Goal: Communication & Community: Share content

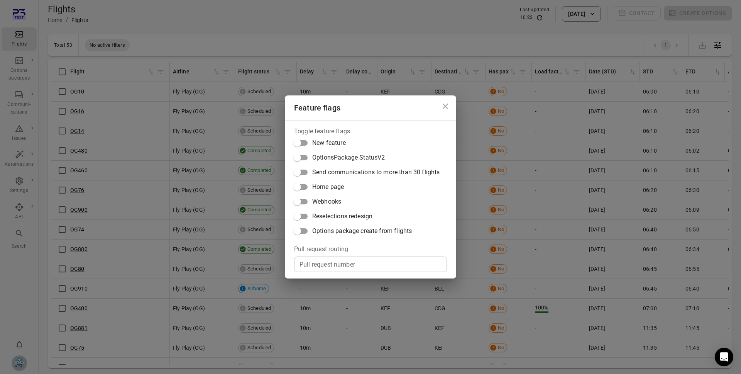
click at [330, 205] on span "Webhooks" at bounding box center [326, 201] width 29 height 9
click at [483, 192] on div "Feature flags Toggle feature flags New feature OptionsPackage StatusV2 Send com…" at bounding box center [370, 187] width 741 height 374
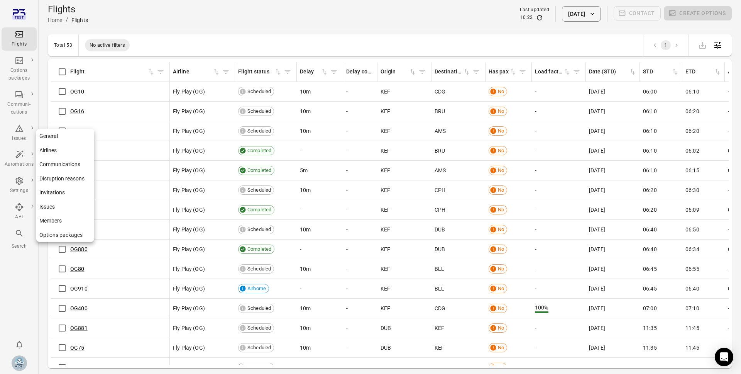
click at [56, 139] on link "General" at bounding box center [65, 136] width 58 height 14
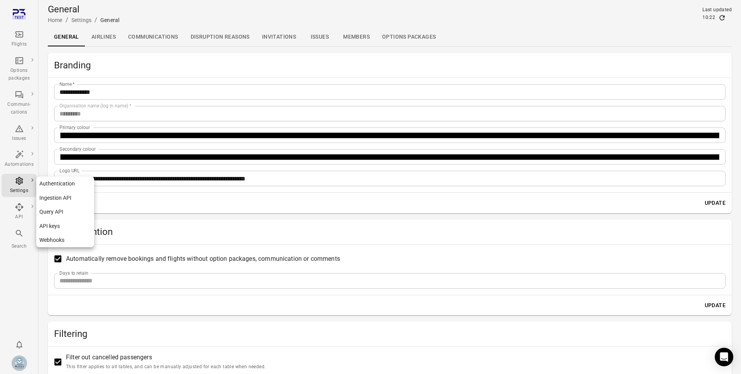
click at [21, 207] on icon "Main navigation" at bounding box center [19, 206] width 9 height 9
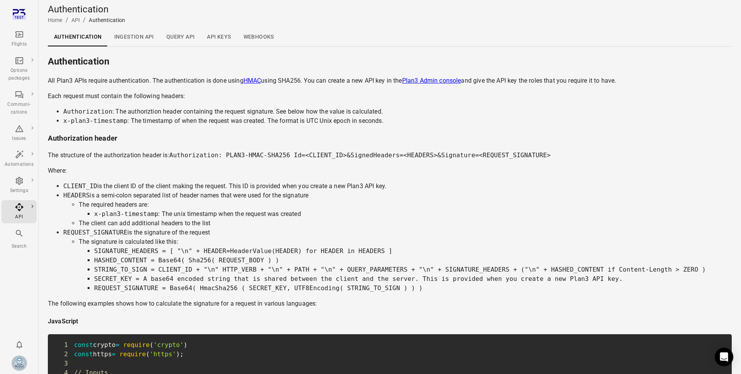
click at [258, 33] on link "Webhooks" at bounding box center [258, 37] width 43 height 19
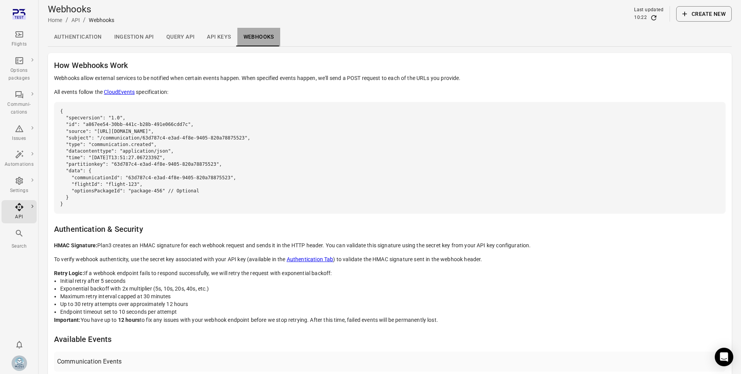
click at [261, 43] on link "Webhooks" at bounding box center [258, 37] width 43 height 19
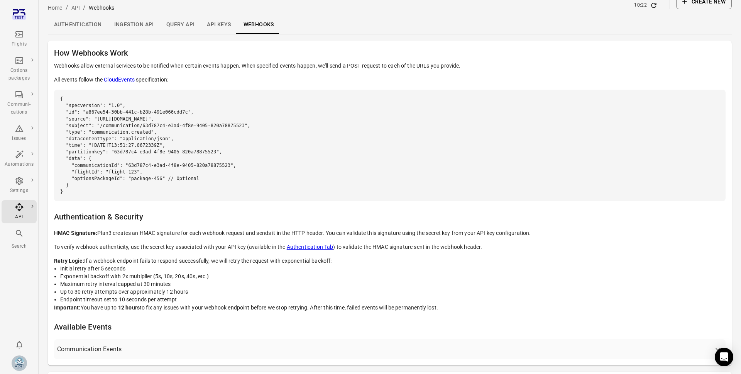
scroll to position [52, 0]
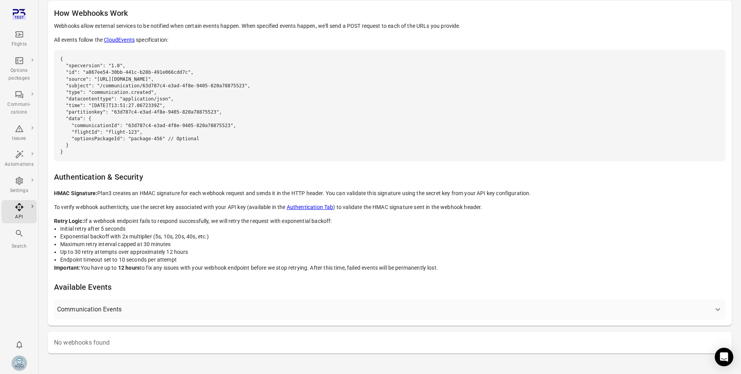
click at [110, 316] on button "Communication Events" at bounding box center [390, 309] width 672 height 20
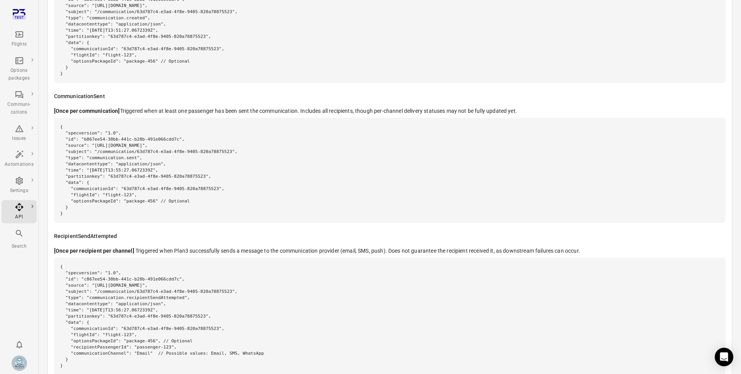
scroll to position [431, 0]
drag, startPoint x: 58, startPoint y: 130, endPoint x: 95, endPoint y: 213, distance: 91.4
click at [95, 213] on pre "{ "specversion": "1.0", "id": "b867ee54-30bb-441c-b28b-491e066cdd7c", "source":…" at bounding box center [390, 169] width 672 height 105
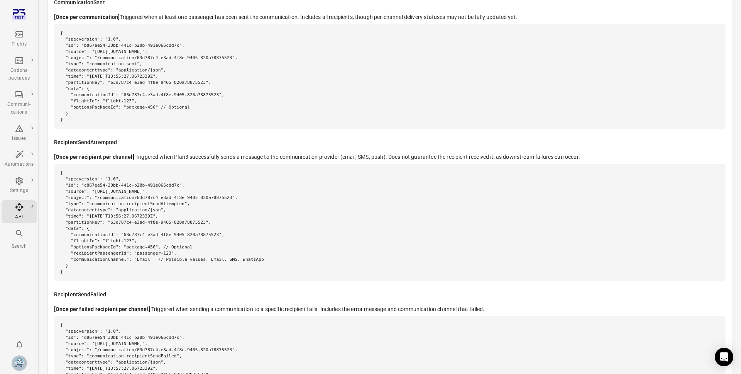
scroll to position [530, 0]
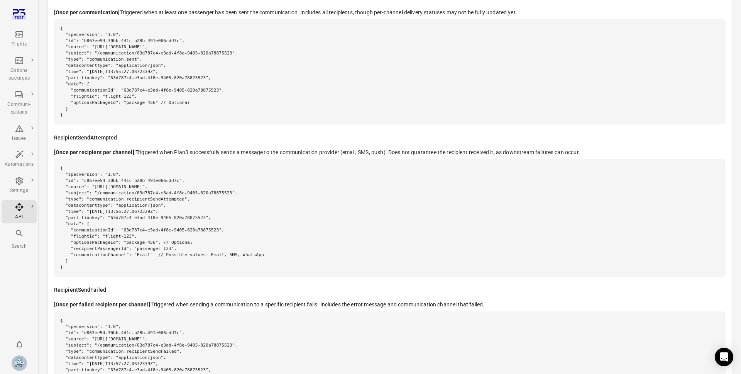
drag, startPoint x: 131, startPoint y: 254, endPoint x: 231, endPoint y: 262, distance: 99.9
click at [231, 262] on pre "{ "specversion": "1.0", "id": "c867ee54-30bb-441c-b28b-491e066cdd7c", "source":…" at bounding box center [390, 217] width 672 height 117
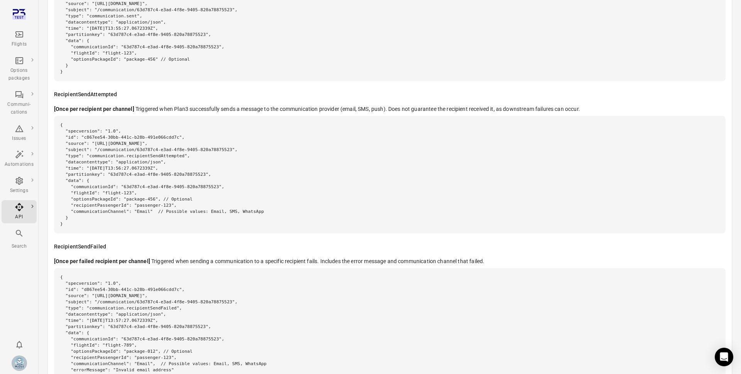
scroll to position [572, 0]
drag, startPoint x: 126, startPoint y: 186, endPoint x: 232, endPoint y: 188, distance: 106.1
click at [232, 188] on pre "{ "specversion": "1.0", "id": "c867ee54-30bb-441c-b28b-491e066cdd7c", "source":…" at bounding box center [390, 175] width 672 height 117
click at [106, 94] on h6 "RecipientSendAttempted" at bounding box center [390, 95] width 672 height 8
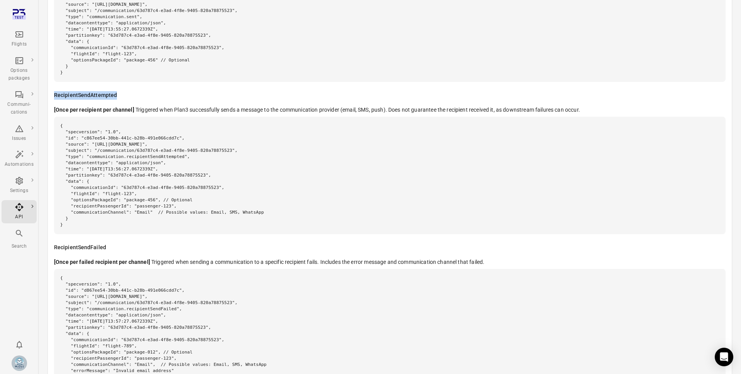
click at [106, 94] on h6 "RecipientSendAttempted" at bounding box center [390, 95] width 672 height 8
copy h6 "RecipientSendAttempted"
click at [342, 103] on div "CommunicationCreated [Once per communication] Triggered as soon as a communicat…" at bounding box center [390, 102] width 672 height 606
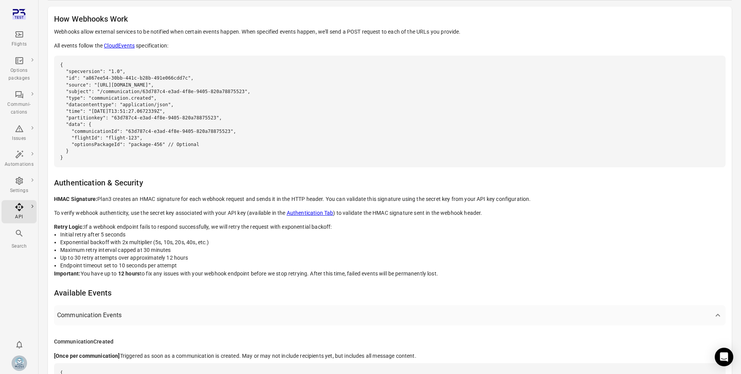
scroll to position [0, 0]
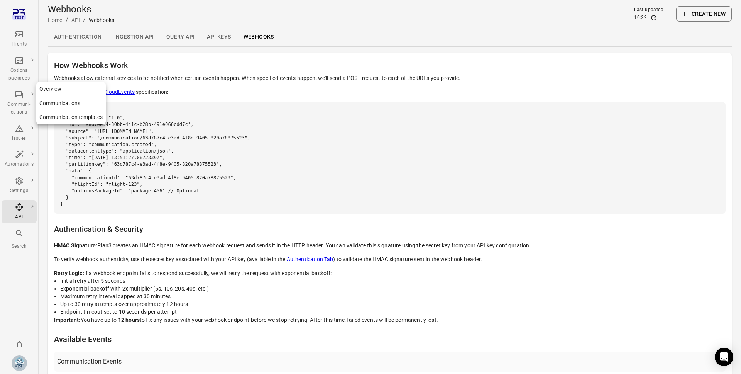
click at [12, 101] on div "Communi-cations" at bounding box center [19, 108] width 29 height 15
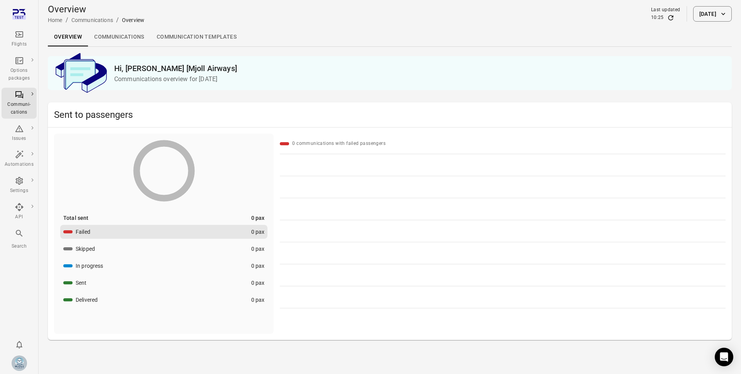
click at [132, 44] on link "Communications" at bounding box center [119, 37] width 63 height 19
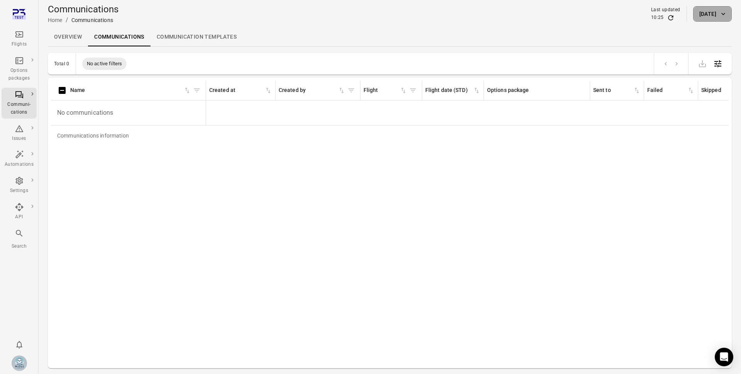
click at [693, 17] on button "[DATE]" at bounding box center [712, 13] width 39 height 15
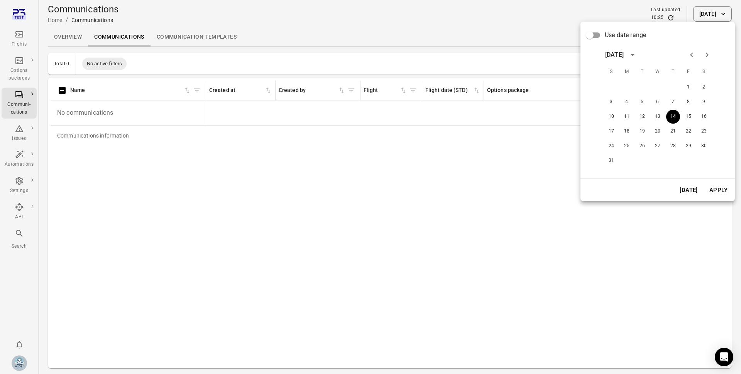
click at [605, 36] on span "Use date range" at bounding box center [625, 34] width 41 height 9
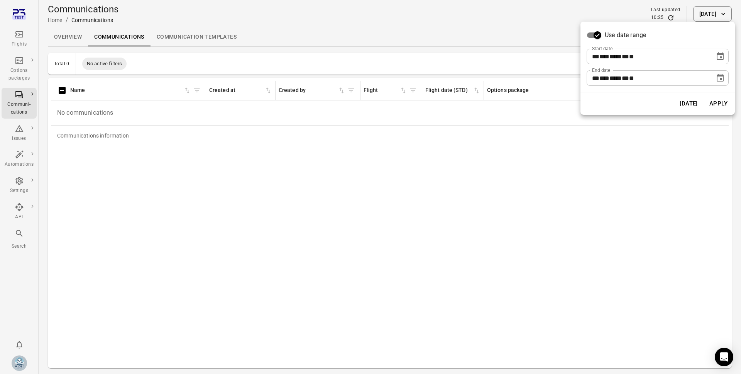
click at [593, 54] on span "**" at bounding box center [595, 57] width 7 height 6
type input "**********"
click at [717, 103] on button "Apply" at bounding box center [718, 103] width 27 height 16
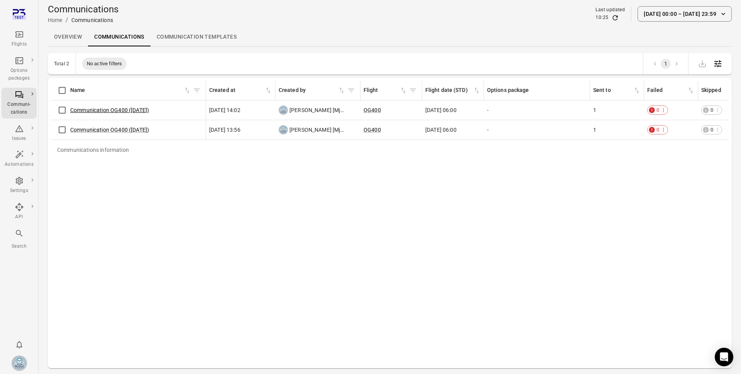
click at [115, 109] on link "Communication OG400 (13 Aug)" at bounding box center [109, 110] width 79 height 6
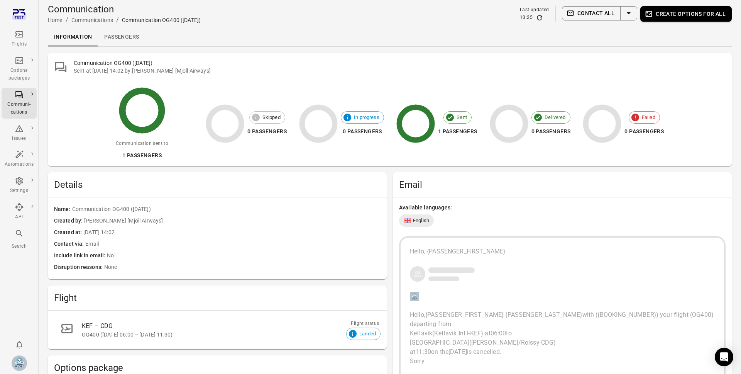
click at [122, 39] on link "Passengers" at bounding box center [121, 37] width 47 height 19
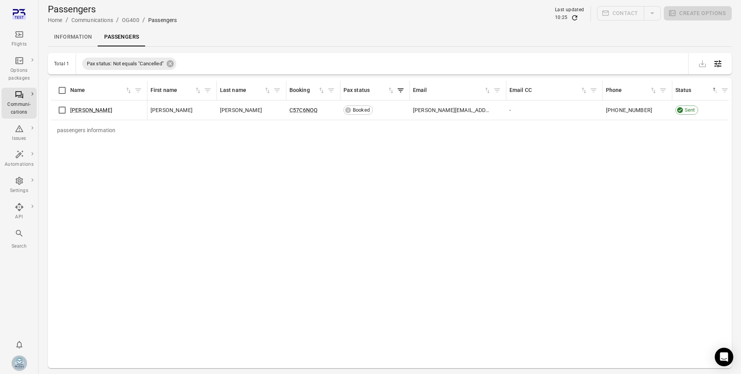
click at [82, 41] on link "Information" at bounding box center [73, 37] width 50 height 19
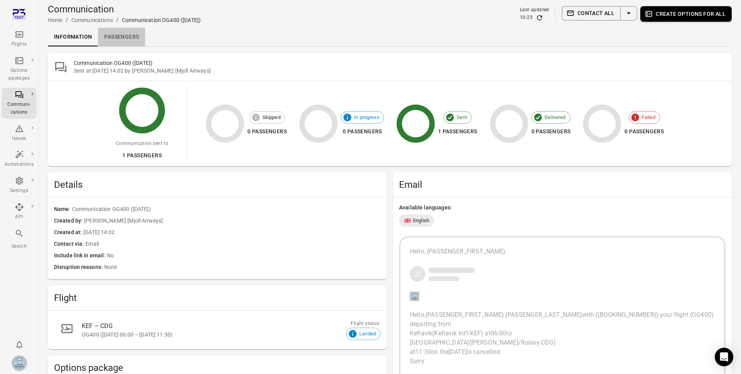
click at [131, 40] on link "Passengers" at bounding box center [121, 37] width 47 height 19
click at [115, 38] on link "Passengers" at bounding box center [121, 37] width 47 height 19
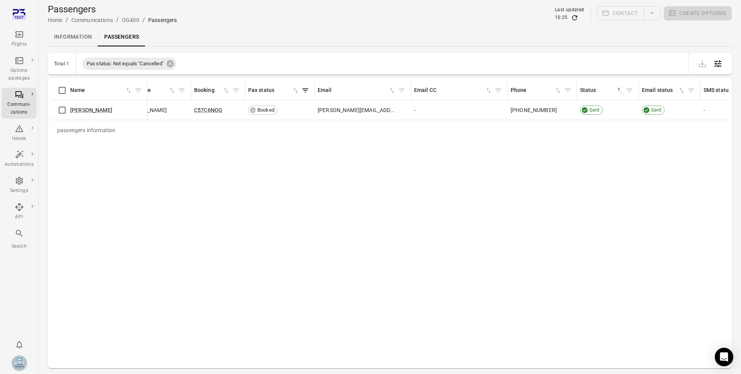
scroll to position [0, 164]
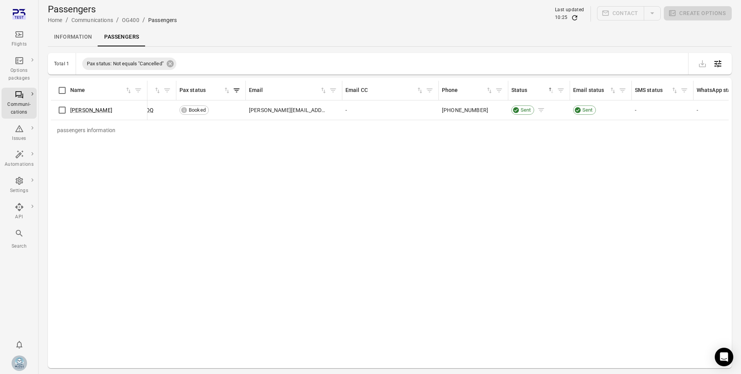
click at [521, 109] on span "Sent" at bounding box center [526, 110] width 16 height 7
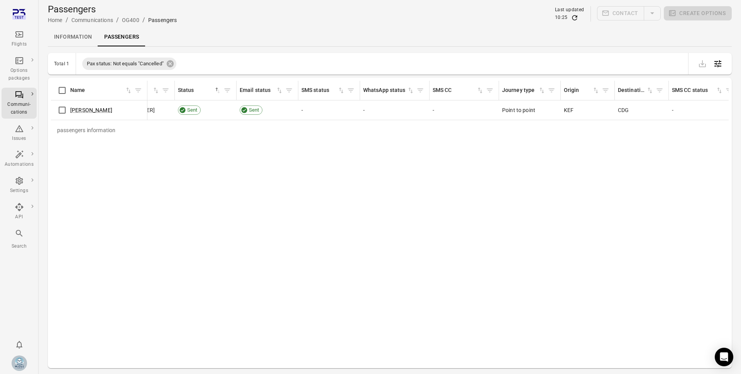
scroll to position [0, 499]
click at [718, 62] on icon "Open table configuration" at bounding box center [717, 63] width 9 height 9
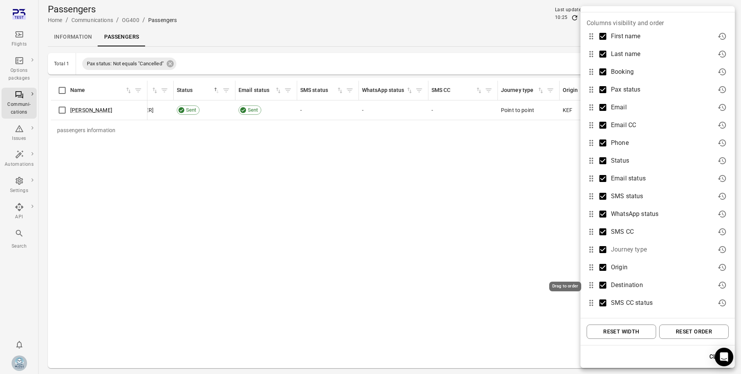
scroll to position [0, 0]
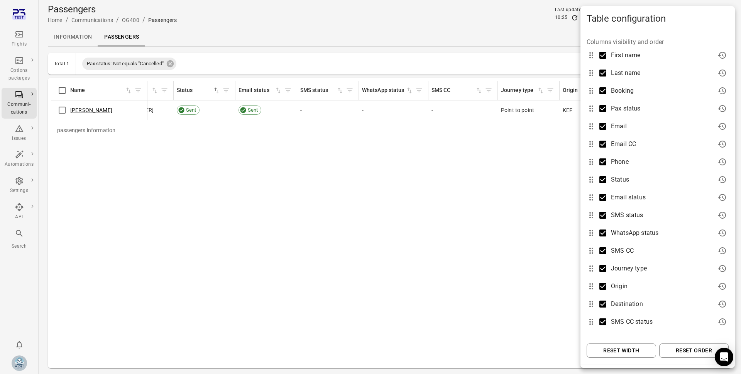
click at [535, 220] on div at bounding box center [370, 187] width 741 height 374
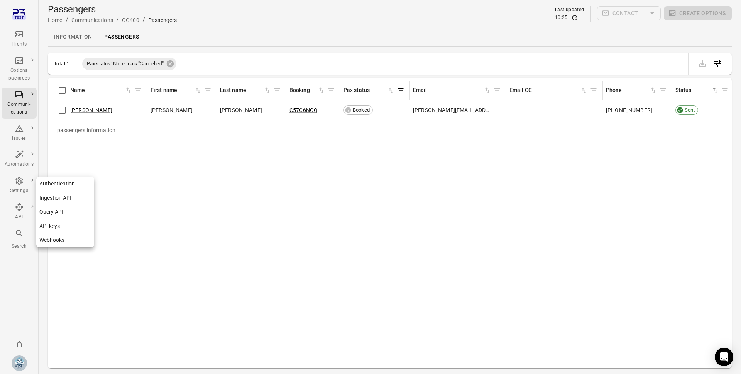
click at [60, 240] on link "Webhooks" at bounding box center [65, 240] width 58 height 14
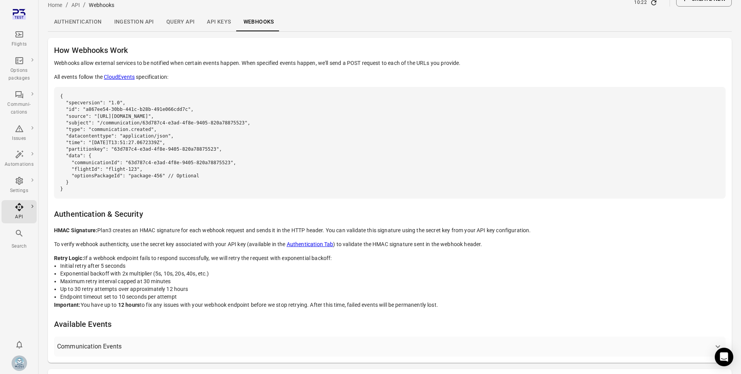
scroll to position [62, 0]
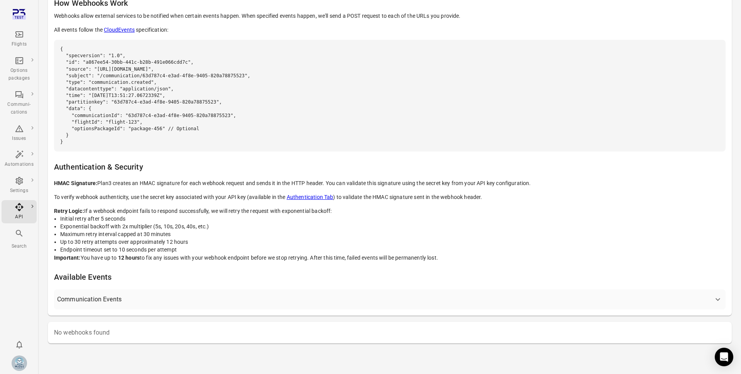
click at [114, 293] on button "Communication Events" at bounding box center [390, 299] width 672 height 20
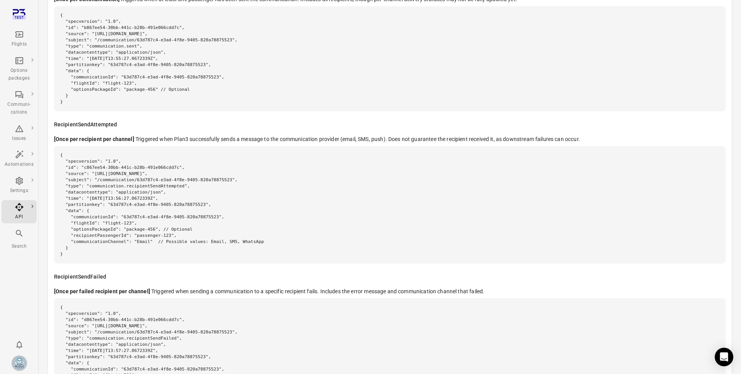
scroll to position [545, 0]
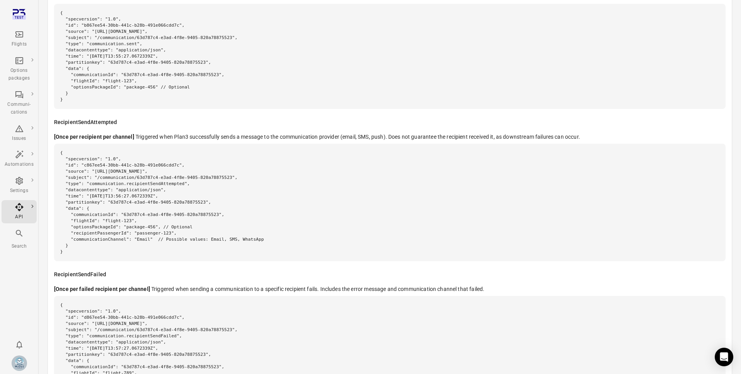
click at [83, 233] on pre "{ "specversion": "1.0", "id": "c867ee54-30bb-441c-b28b-491e066cdd7c", "source":…" at bounding box center [390, 202] width 672 height 117
drag, startPoint x: 74, startPoint y: 239, endPoint x: 283, endPoint y: 242, distance: 209.2
click at [283, 242] on pre "{ "specversion": "1.0", "id": "c867ee54-30bb-441c-b28b-491e066cdd7c", "source":…" at bounding box center [390, 202] width 672 height 117
click at [249, 236] on pre "{ "specversion": "1.0", "id": "c867ee54-30bb-441c-b28b-491e066cdd7c", "source":…" at bounding box center [390, 202] width 672 height 117
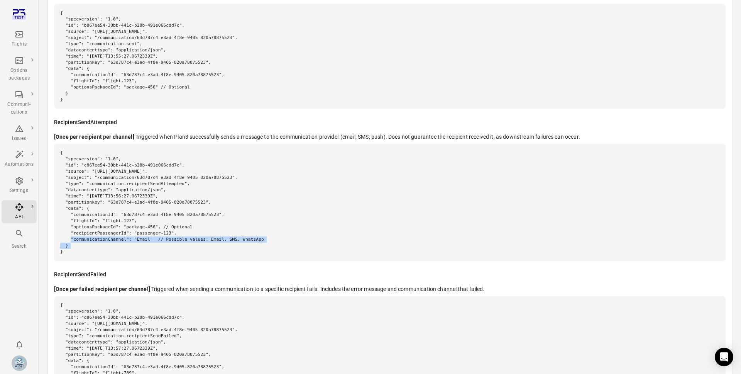
click at [249, 236] on pre "{ "specversion": "1.0", "id": "c867ee54-30bb-441c-b28b-491e066cdd7c", "source":…" at bounding box center [390, 202] width 672 height 117
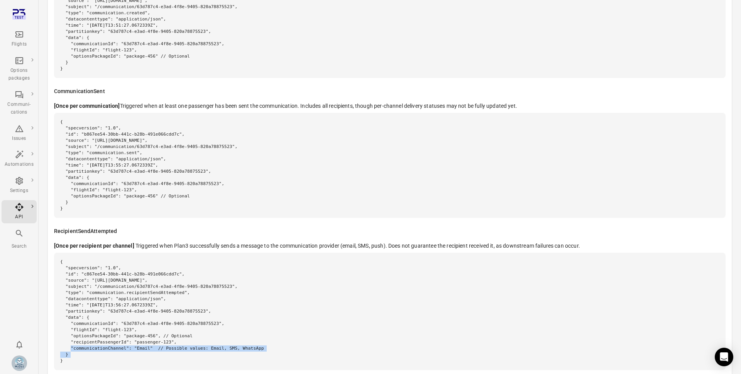
scroll to position [528, 0]
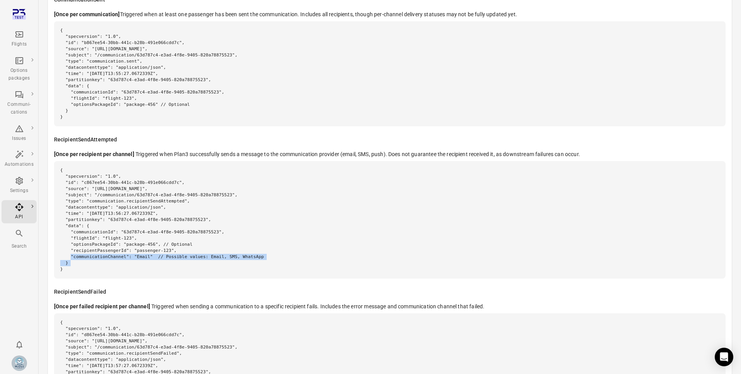
click at [255, 257] on pre "{ "specversion": "1.0", "id": "c867ee54-30bb-441c-b28b-491e066cdd7c", "source":…" at bounding box center [390, 219] width 672 height 117
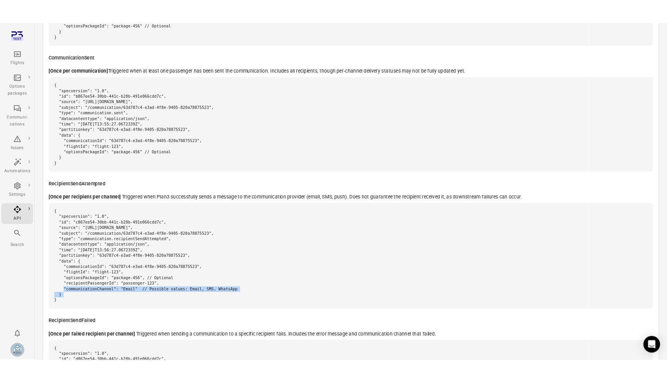
scroll to position [499, 0]
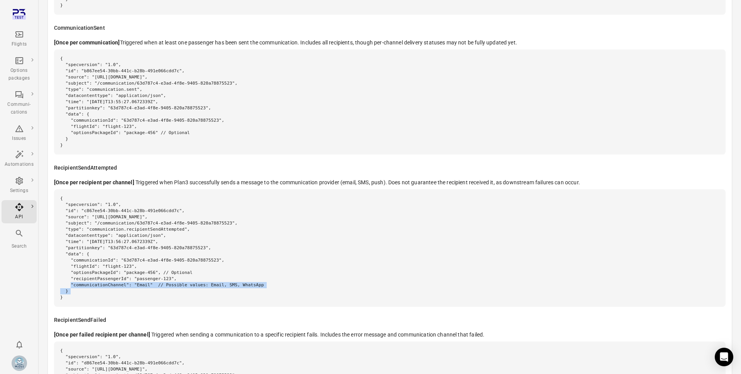
click at [92, 212] on pre "{ "specversion": "1.0", "id": "c867ee54-30bb-441c-b28b-491e066cdd7c", "source":…" at bounding box center [390, 247] width 672 height 117
click at [127, 258] on pre "{ "specversion": "1.0", "id": "c867ee54-30bb-441c-b28b-491e066cdd7c", "source":…" at bounding box center [390, 247] width 672 height 117
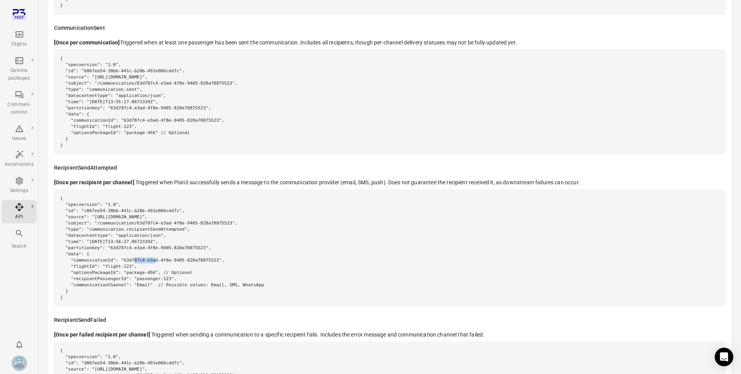
click at [127, 258] on pre "{ "specversion": "1.0", "id": "c867ee54-30bb-441c-b28b-491e066cdd7c", "source":…" at bounding box center [390, 247] width 672 height 117
click at [118, 269] on pre "{ "specversion": "1.0", "id": "c867ee54-30bb-441c-b28b-491e066cdd7c", "source":…" at bounding box center [390, 247] width 672 height 117
click at [147, 269] on pre "{ "specversion": "1.0", "id": "c867ee54-30bb-441c-b28b-491e066cdd7c", "source":…" at bounding box center [390, 247] width 672 height 117
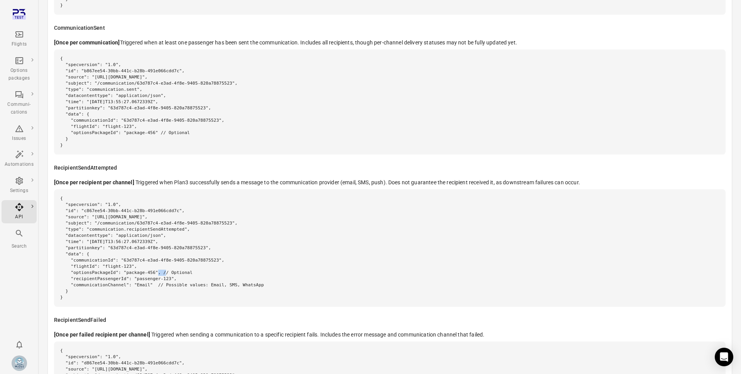
click at [147, 269] on pre "{ "specversion": "1.0", "id": "c867ee54-30bb-441c-b28b-491e066cdd7c", "source":…" at bounding box center [390, 247] width 672 height 117
click at [150, 278] on pre "{ "specversion": "1.0", "id": "c867ee54-30bb-441c-b28b-491e066cdd7c", "source":…" at bounding box center [390, 247] width 672 height 117
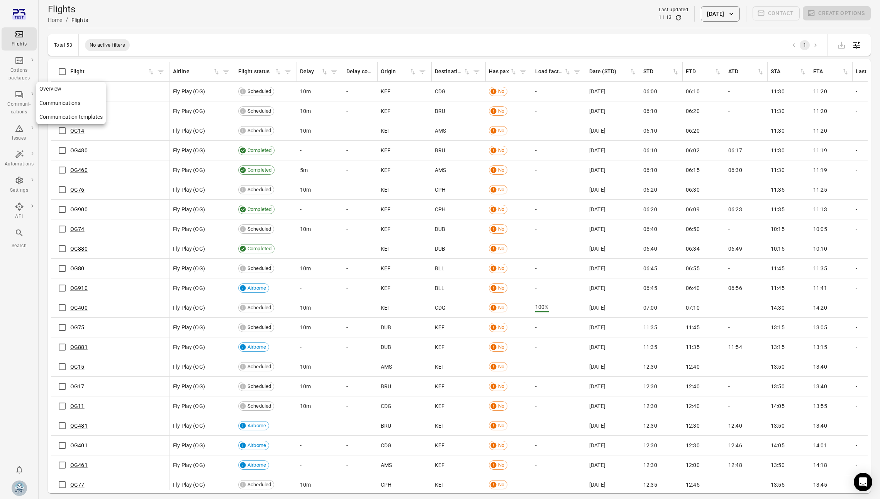
click at [24, 110] on div "Communi-cations" at bounding box center [19, 108] width 29 height 15
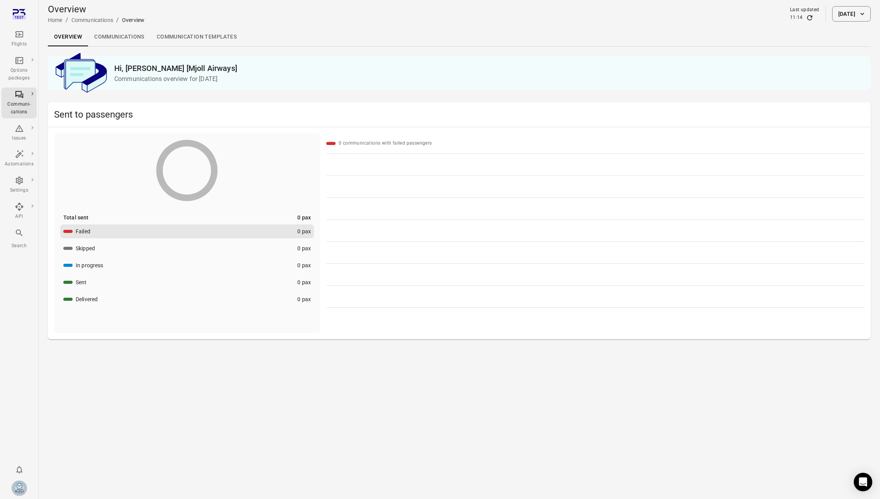
click at [135, 47] on main "Overview Home / Communications / Overview Last updated 11:14 14 Aug 2025 Overvi…" at bounding box center [459, 249] width 841 height 499
click at [131, 38] on link "Communications" at bounding box center [119, 37] width 63 height 19
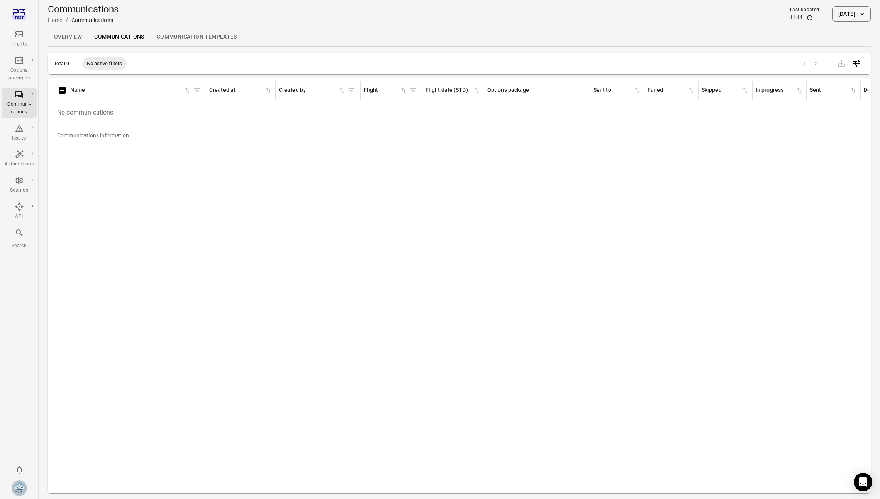
click at [75, 39] on link "Overview" at bounding box center [68, 37] width 40 height 19
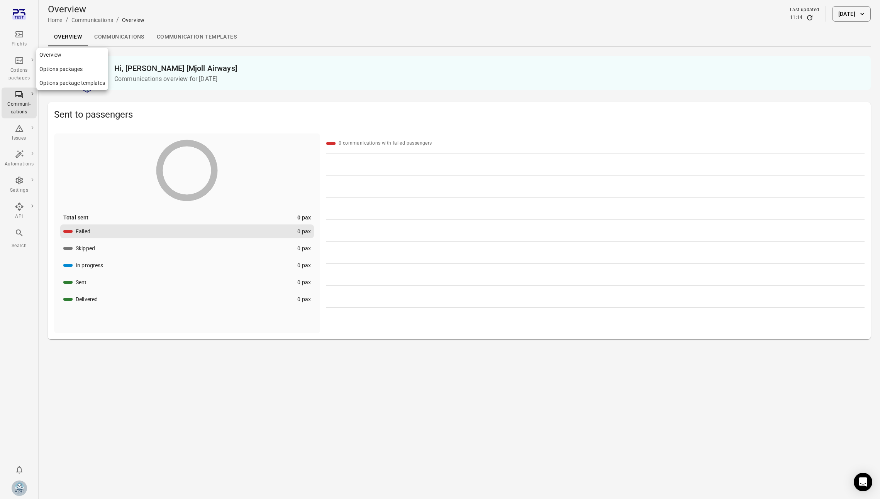
click at [14, 42] on div "Flights" at bounding box center [19, 45] width 29 height 8
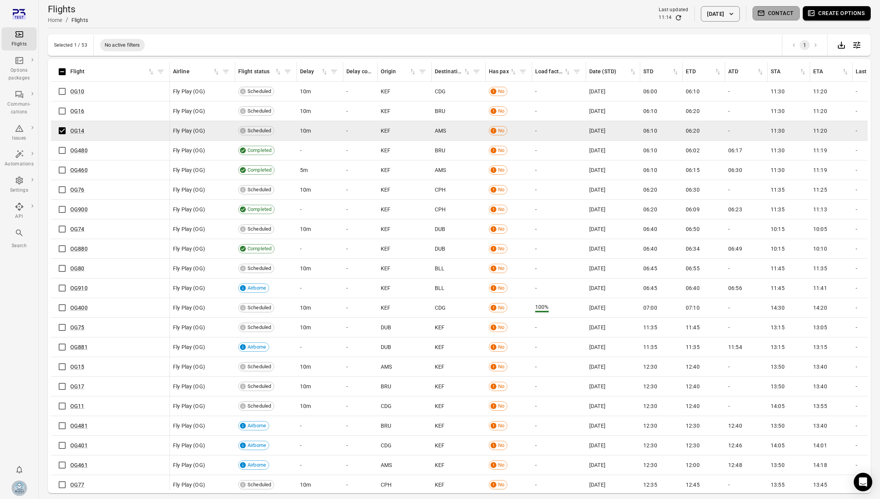
click at [771, 14] on button "Contact" at bounding box center [775, 13] width 47 height 14
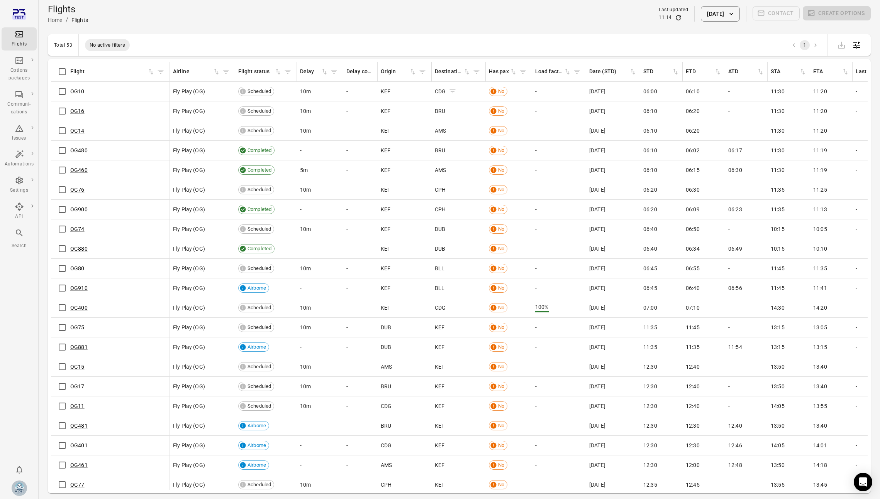
click at [95, 93] on icon "Flights information" at bounding box center [92, 92] width 8 height 8
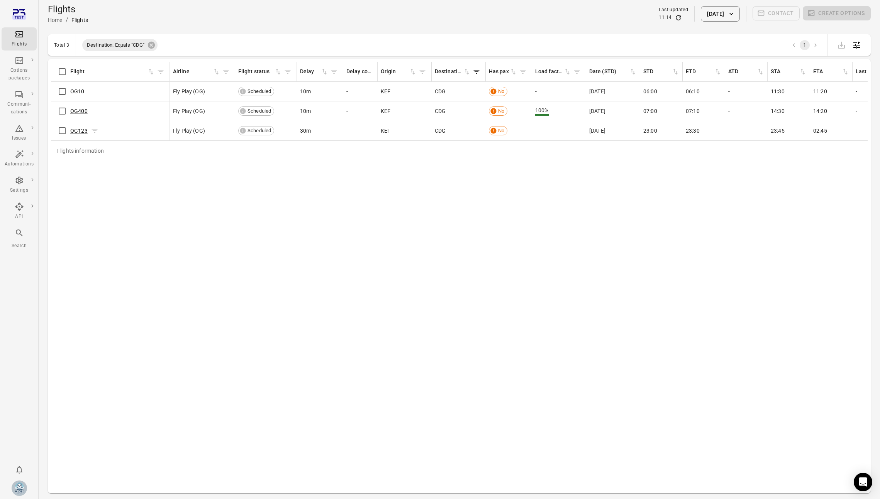
click at [81, 134] on link "OG123" at bounding box center [78, 131] width 17 height 6
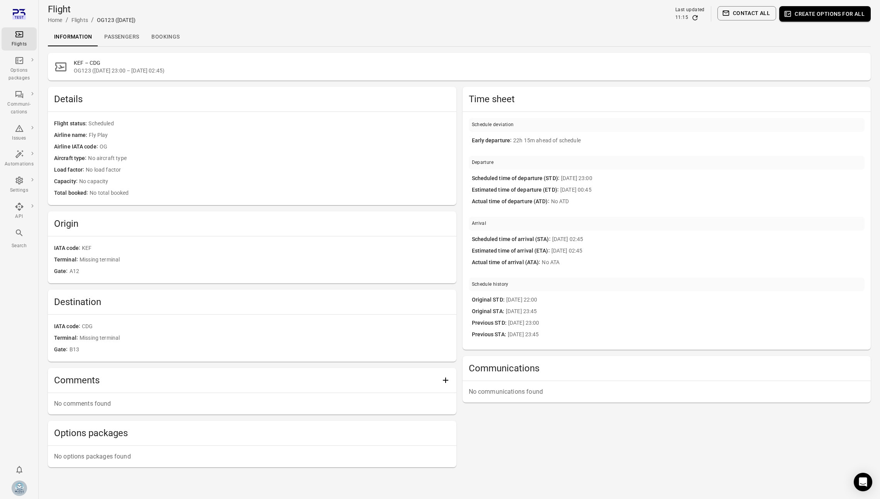
click at [522, 142] on span "22h 15m ahead of schedule" at bounding box center [687, 141] width 348 height 8
click at [569, 136] on div "Early departure 22h 15m ahead of schedule" at bounding box center [667, 141] width 390 height 12
drag, startPoint x: 584, startPoint y: 139, endPoint x: 511, endPoint y: 140, distance: 72.6
click at [513, 140] on span "22h 15m ahead of schedule" at bounding box center [687, 141] width 348 height 8
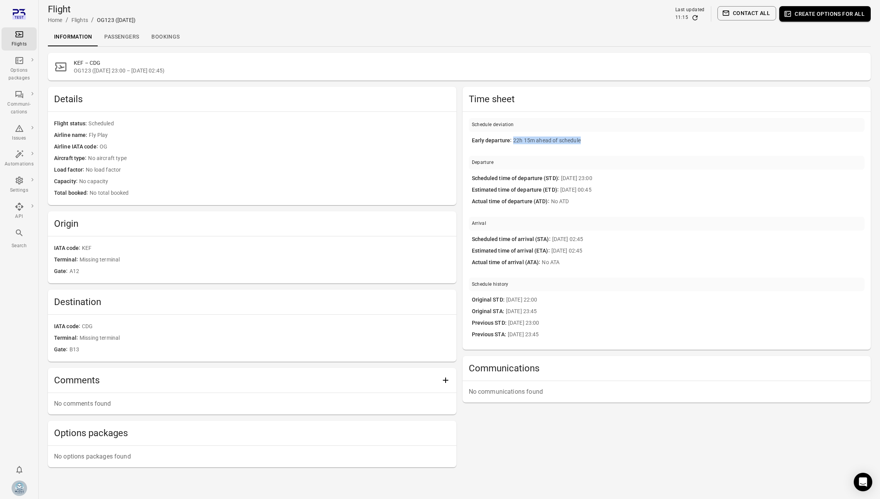
copy span "22h 15m ahead of schedule"
click at [557, 148] on div "Early departure 22h 15m ahead of schedule" at bounding box center [667, 141] width 396 height 18
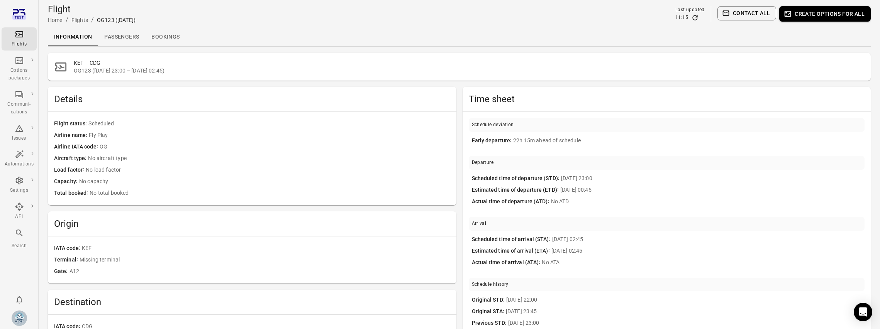
click at [698, 18] on icon "Refresh data" at bounding box center [695, 18] width 8 height 8
click at [552, 153] on div "Schedule deviation Early departure 22h 15m ahead of schedule Departure Schedule…" at bounding box center [666, 231] width 408 height 238
click at [744, 13] on button "Contact all" at bounding box center [746, 13] width 59 height 14
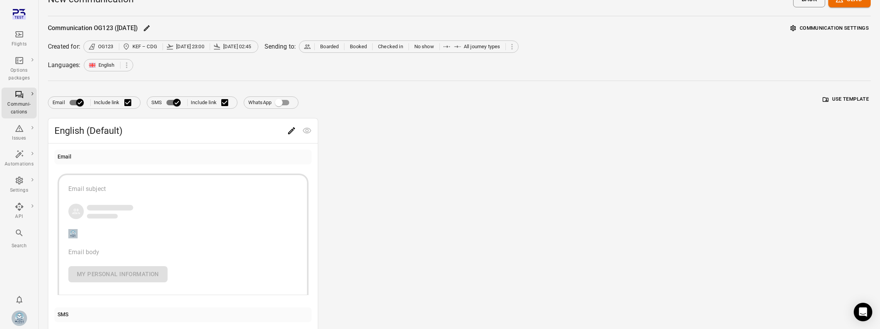
scroll to position [14, 0]
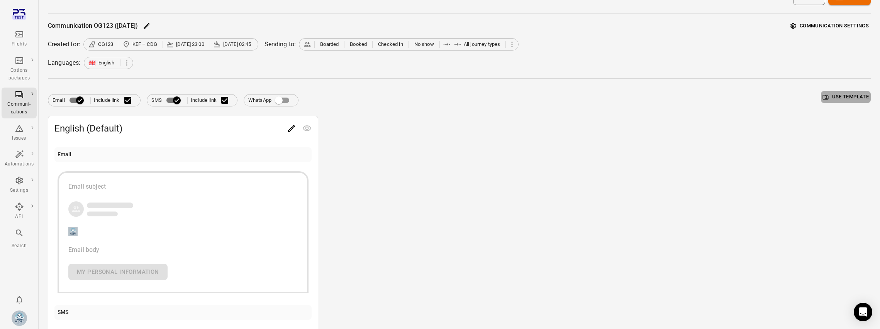
click at [836, 96] on button "Use template" at bounding box center [846, 97] width 50 height 12
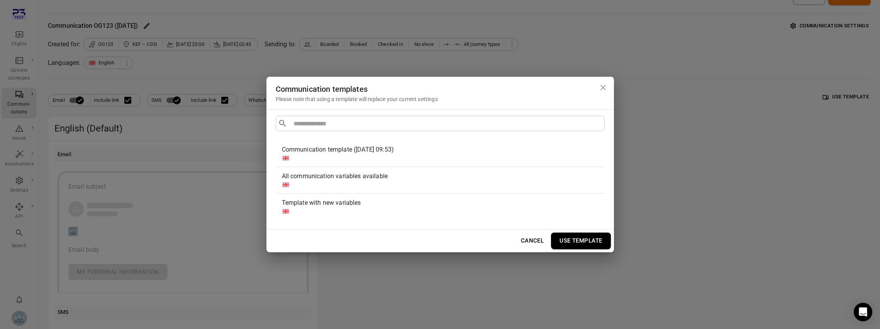
click at [532, 235] on button "Cancel" at bounding box center [532, 241] width 32 height 16
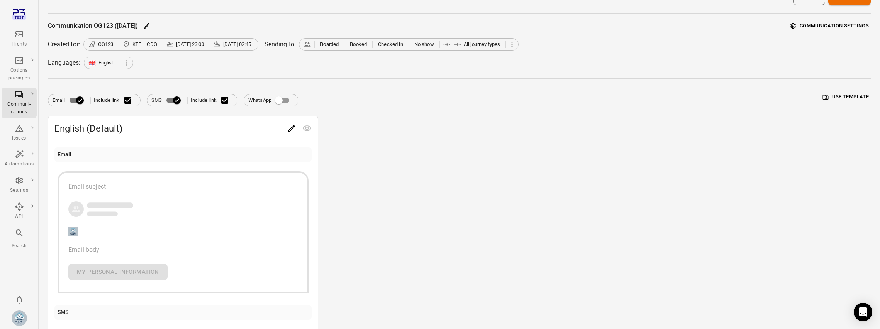
click at [138, 264] on div "Email subject Email body My personal information" at bounding box center [182, 231] width 229 height 98
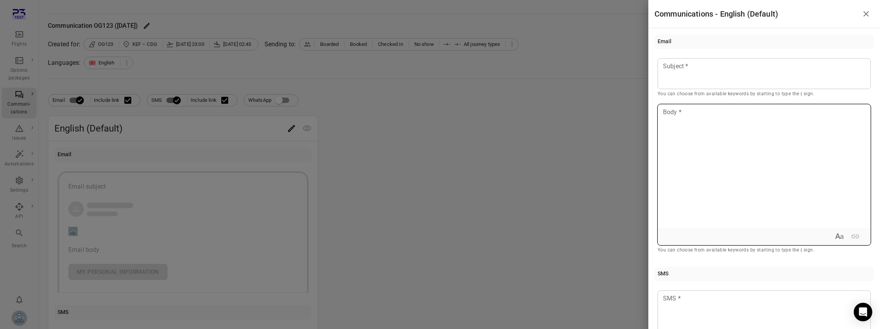
click at [692, 108] on p at bounding box center [763, 112] width 201 height 9
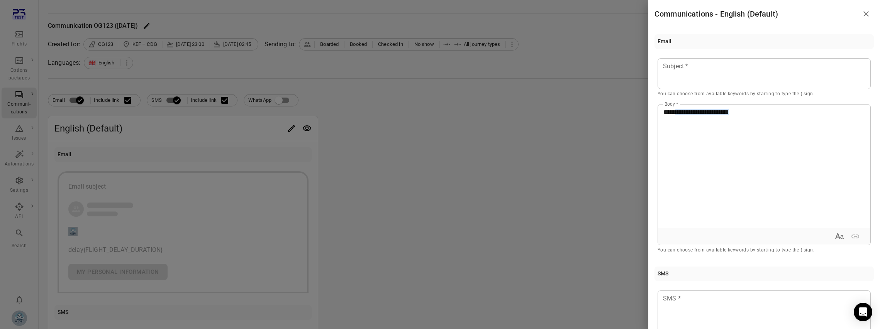
click at [466, 249] on div at bounding box center [440, 164] width 880 height 329
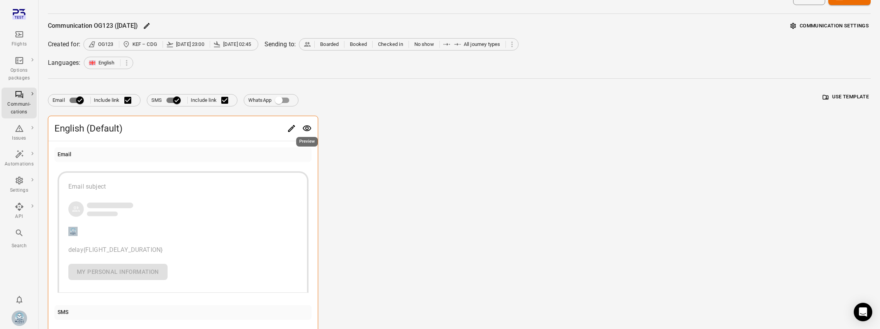
click at [308, 130] on icon "Preview" at bounding box center [306, 128] width 9 height 9
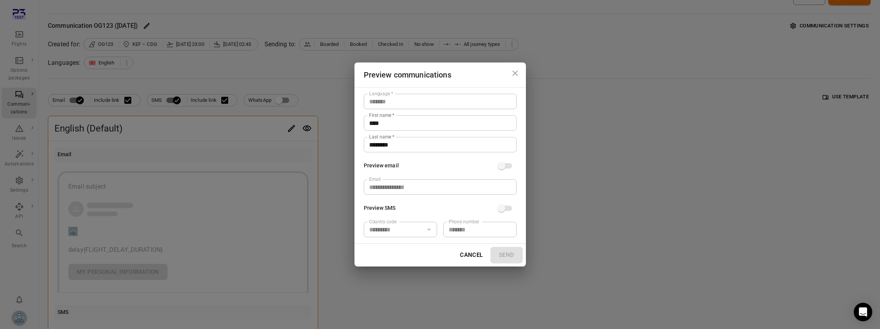
click at [518, 251] on div "Cancel Send" at bounding box center [439, 255] width 171 height 22
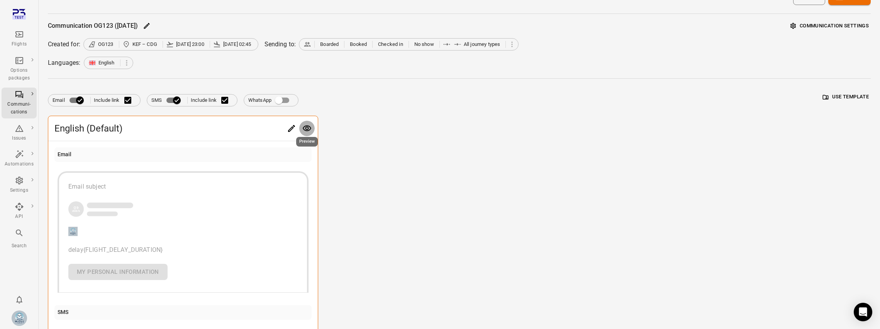
click at [202, 231] on div "Email subject delay {FLIGHT_DELAY_DURATION} My personal information" at bounding box center [182, 231] width 229 height 98
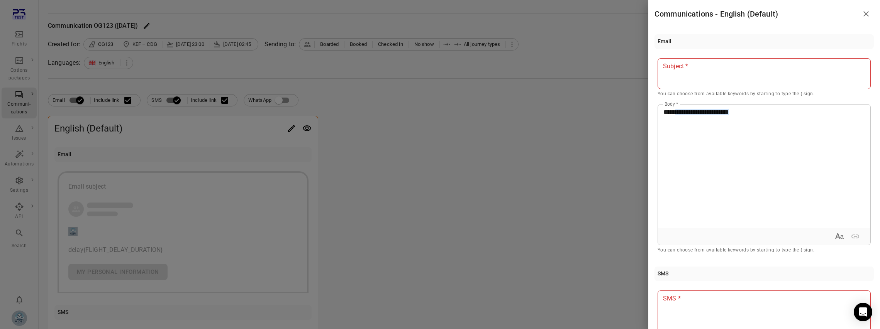
click at [725, 70] on p at bounding box center [763, 66] width 201 height 9
click at [541, 161] on div at bounding box center [440, 164] width 880 height 329
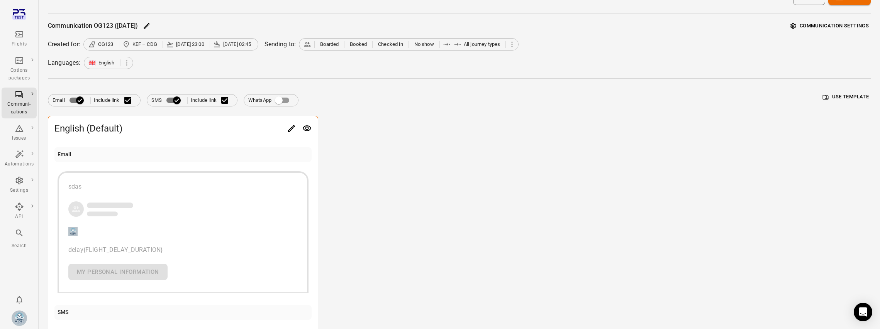
click at [311, 125] on icon "Preview" at bounding box center [306, 128] width 9 height 9
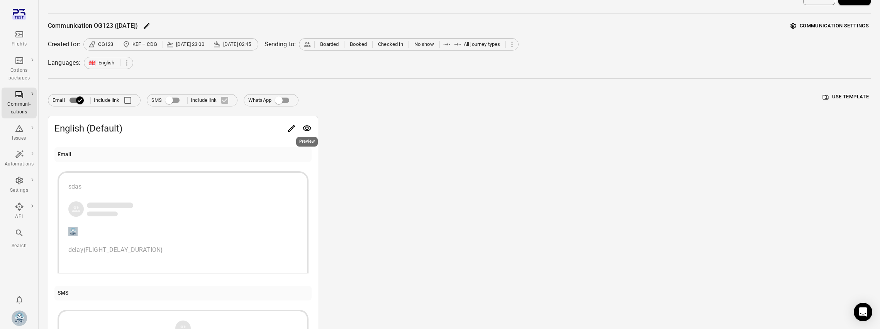
click at [306, 129] on icon "Preview" at bounding box center [307, 128] width 8 height 6
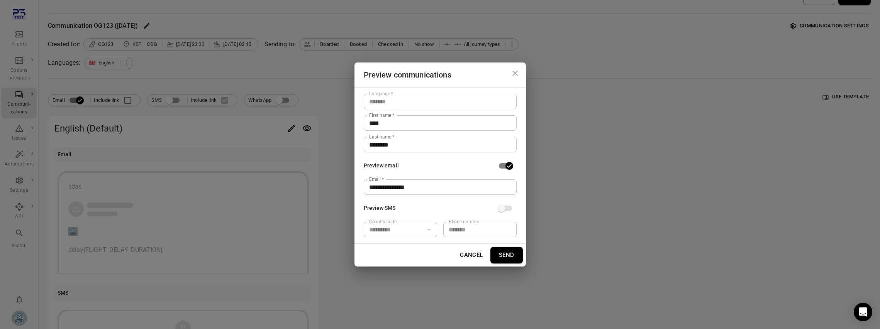
click at [514, 254] on button "Send" at bounding box center [506, 255] width 32 height 16
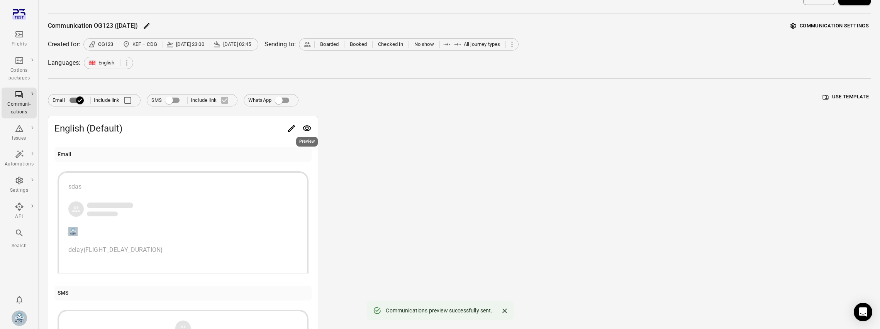
click at [304, 132] on div "Preview" at bounding box center [306, 140] width 23 height 16
click at [305, 128] on icon "Preview" at bounding box center [307, 128] width 8 height 6
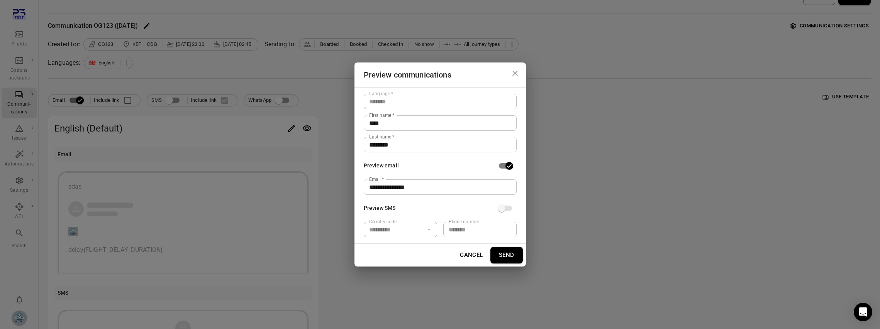
click at [501, 253] on button "Send" at bounding box center [506, 255] width 32 height 16
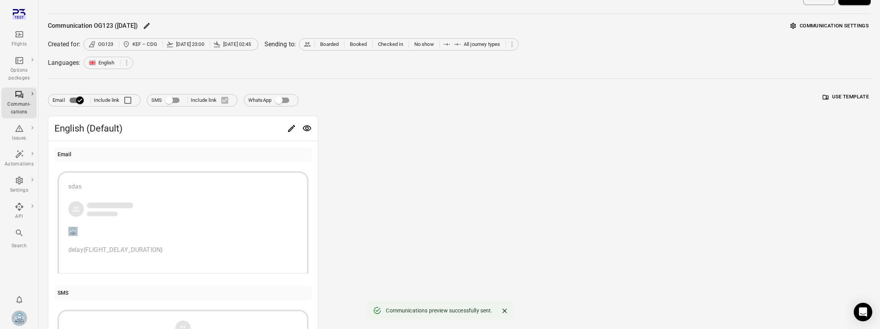
click at [20, 41] on div "Flights" at bounding box center [19, 45] width 29 height 8
click at [309, 132] on body "Flights Options packages Communi-cations Issues Automations Settings API Search…" at bounding box center [440, 215] width 880 height 458
click at [306, 128] on icon "Preview" at bounding box center [306, 128] width 9 height 9
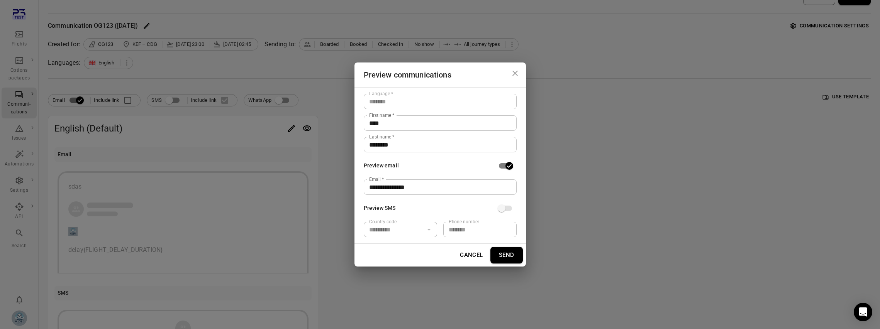
click at [509, 259] on button "Send" at bounding box center [506, 255] width 32 height 16
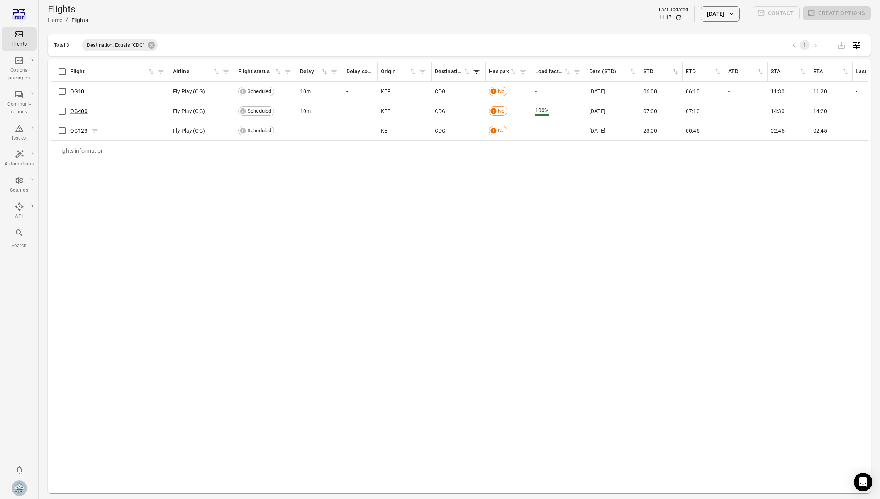
click at [80, 132] on link "OG123" at bounding box center [78, 131] width 17 height 6
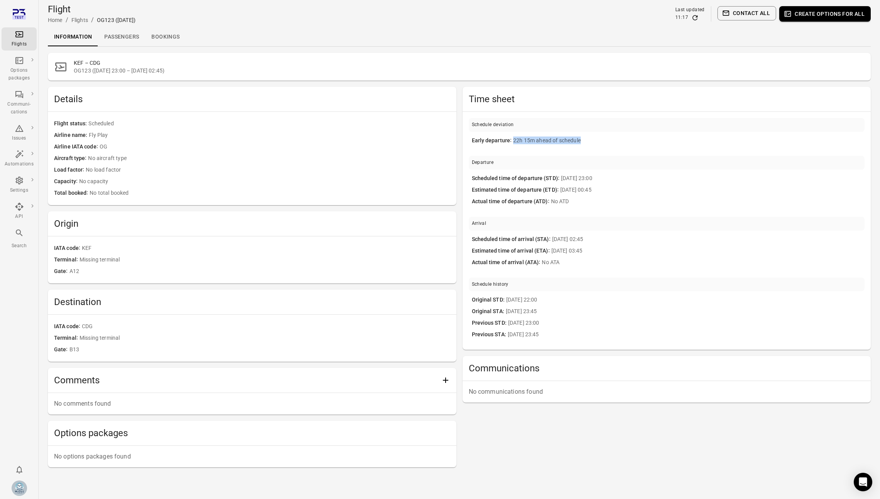
drag, startPoint x: 509, startPoint y: 145, endPoint x: 650, endPoint y: 143, distance: 140.5
click at [650, 143] on div "Early departure 22h 15m ahead of schedule" at bounding box center [667, 141] width 390 height 8
click at [637, 244] on div "Scheduled time of arrival (STA) [DATE] 02:45" at bounding box center [667, 240] width 390 height 12
click at [282, 113] on div "Flight status Scheduled Airline name Fly Play Airline IATA code OG Aircraft typ…" at bounding box center [252, 158] width 408 height 93
drag, startPoint x: 487, startPoint y: 140, endPoint x: 550, endPoint y: 140, distance: 62.5
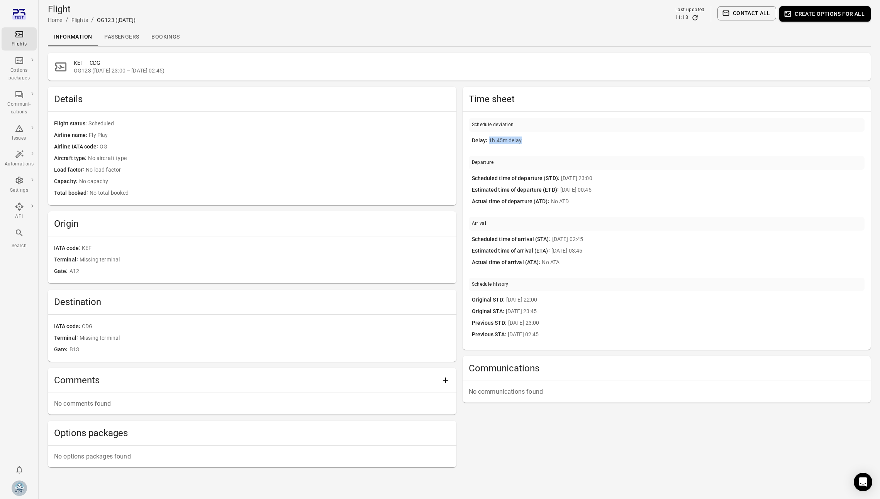
click at [550, 140] on div "Delay 1h 45m delay" at bounding box center [667, 141] width 390 height 8
click at [550, 140] on span "1h 45m delay" at bounding box center [675, 141] width 372 height 8
